Goal: Task Accomplishment & Management: Manage account settings

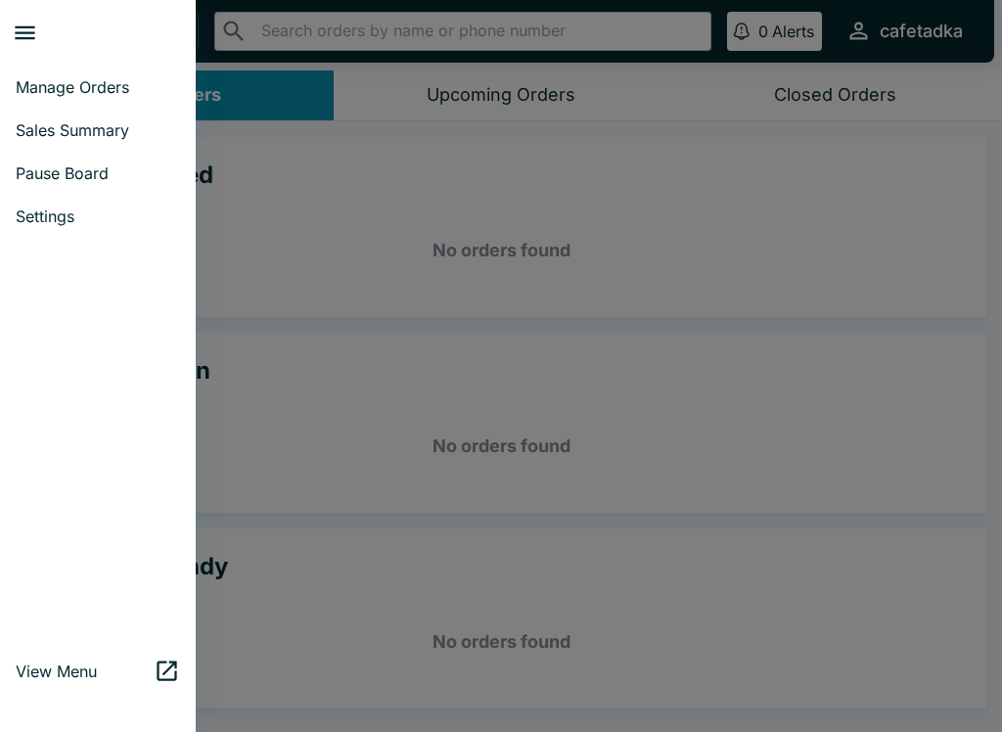
click at [108, 176] on span "Pause Board" at bounding box center [98, 173] width 164 height 20
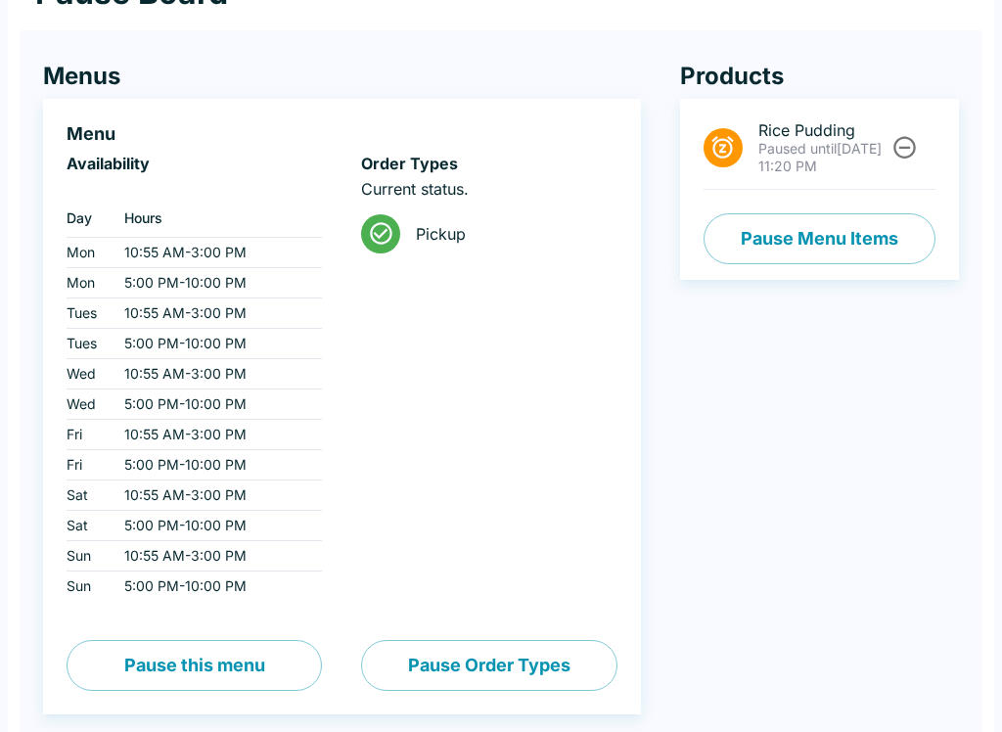
scroll to position [146, 0]
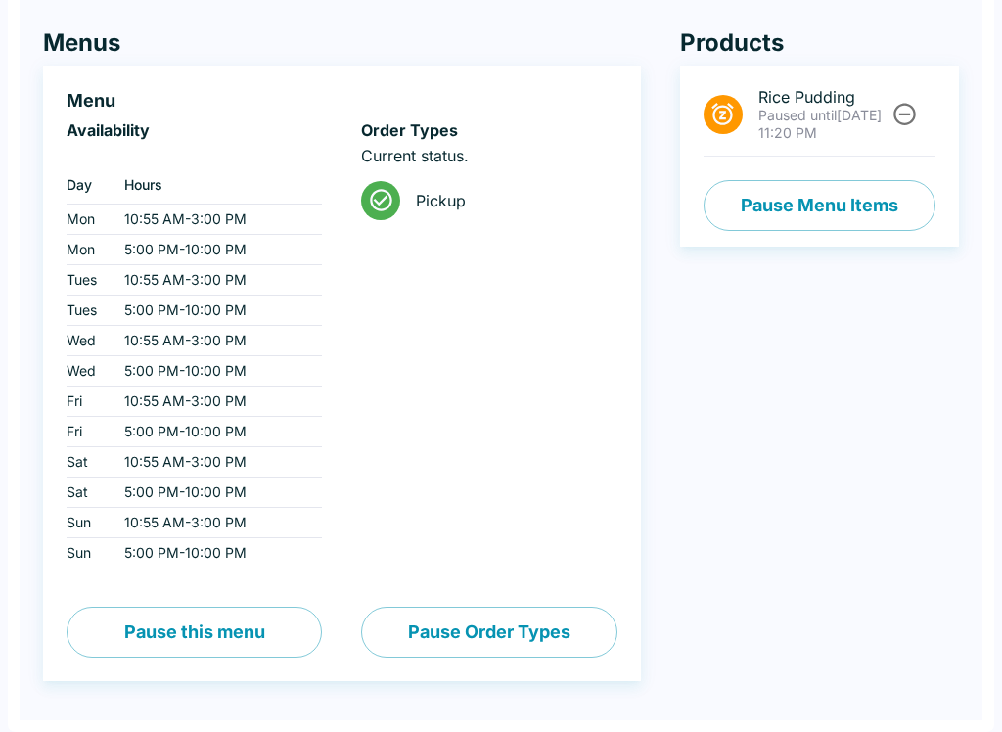
click at [480, 627] on button "Pause Order Types" at bounding box center [488, 632] width 255 height 51
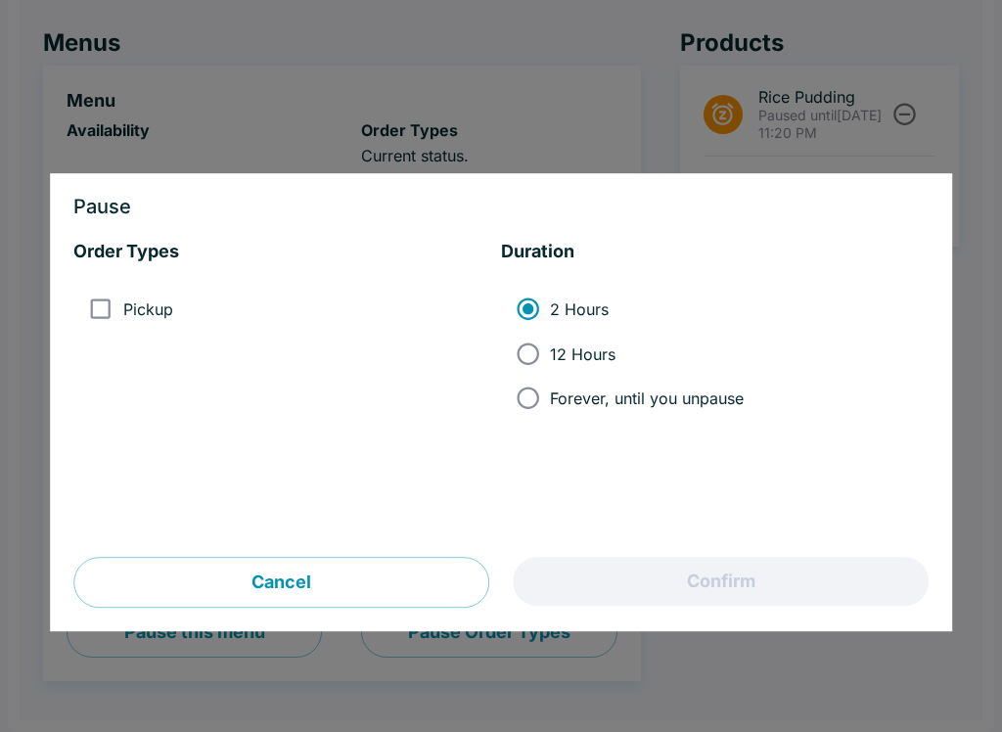
click at [546, 98] on div at bounding box center [501, 366] width 1002 height 732
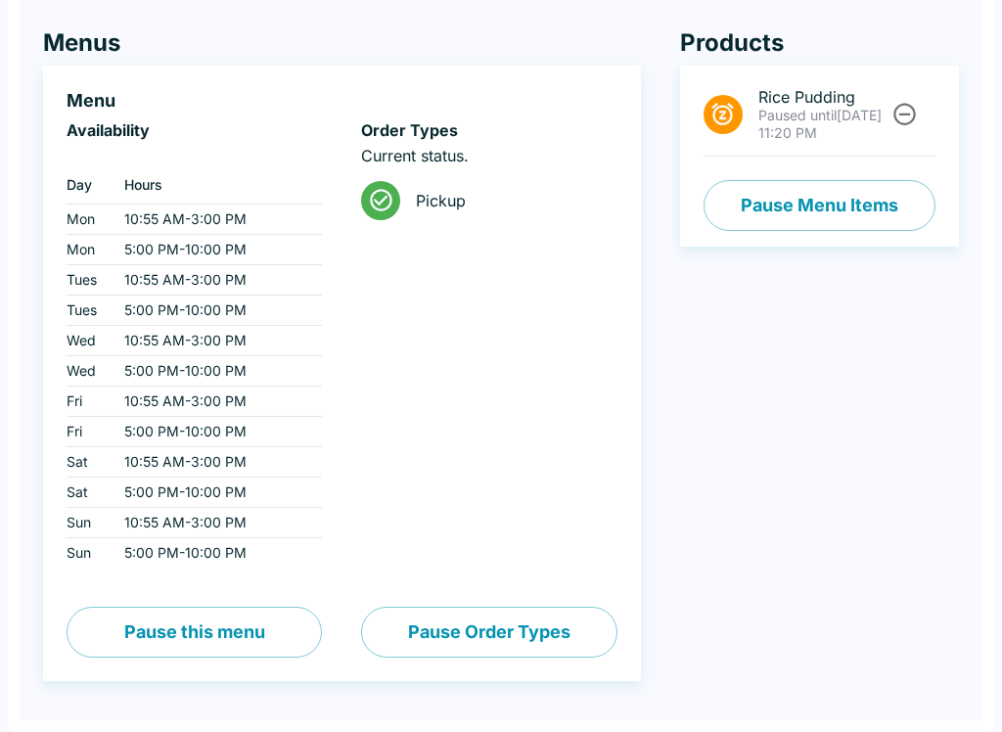
scroll to position [0, 0]
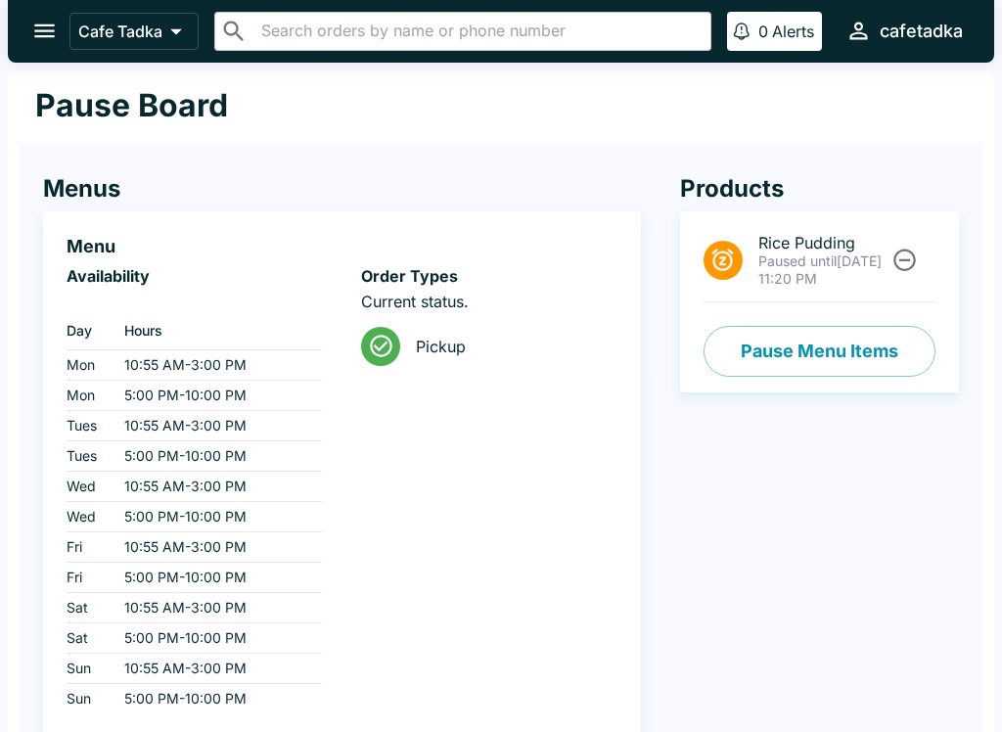
click at [35, 19] on icon "open drawer" at bounding box center [44, 31] width 26 height 26
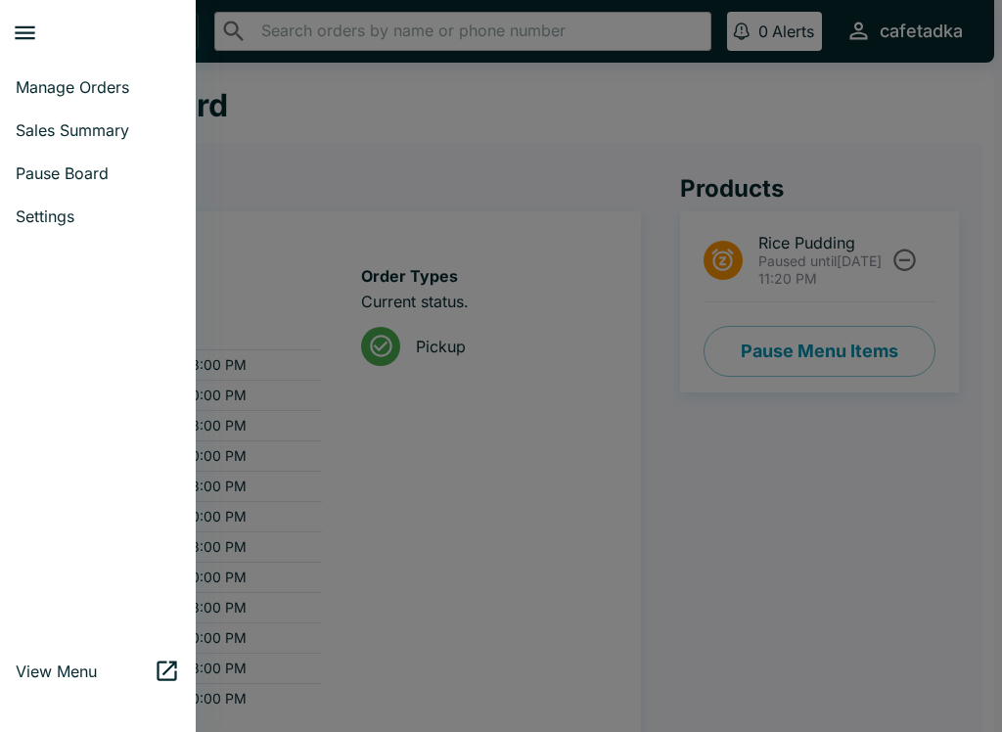
click at [102, 81] on span "Manage Orders" at bounding box center [98, 87] width 164 height 20
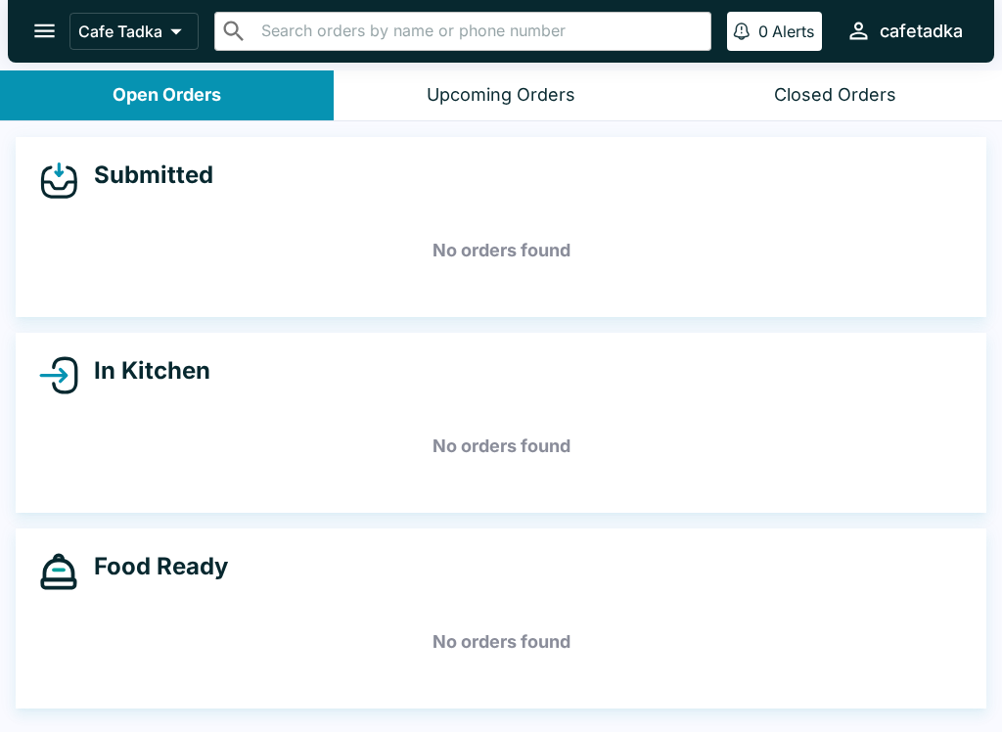
click at [911, 44] on button "cafetadka" at bounding box center [904, 31] width 133 height 42
click at [887, 24] on div at bounding box center [501, 366] width 1002 height 732
click at [176, 26] on icon at bounding box center [175, 31] width 27 height 27
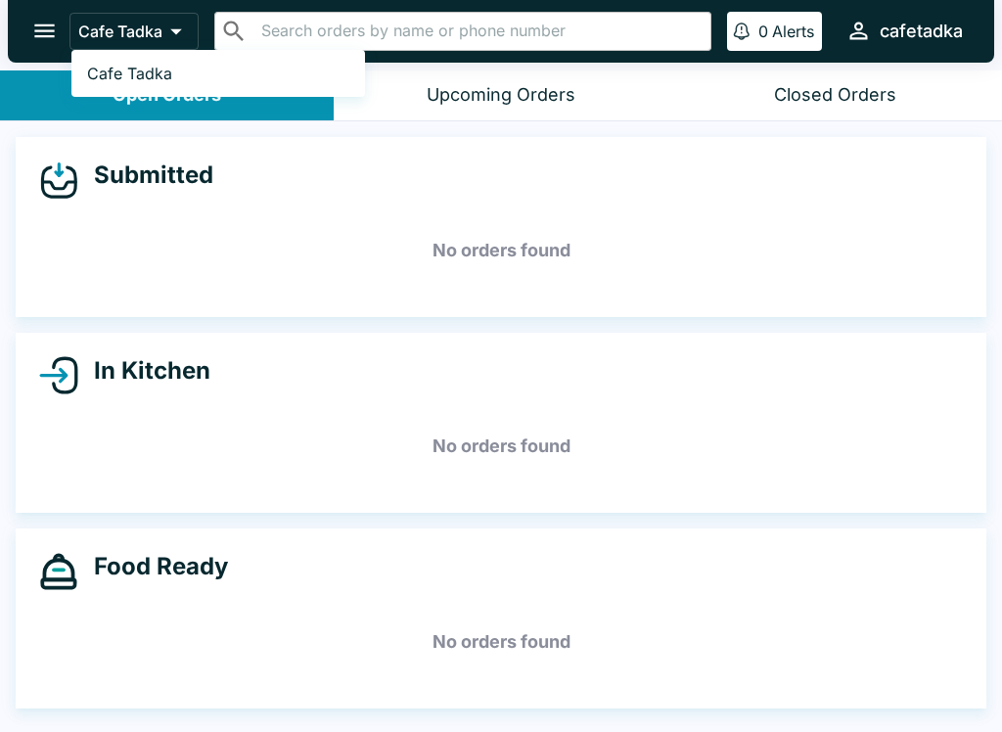
click at [351, 509] on div at bounding box center [501, 366] width 1002 height 732
